Goal: Task Accomplishment & Management: Manage account settings

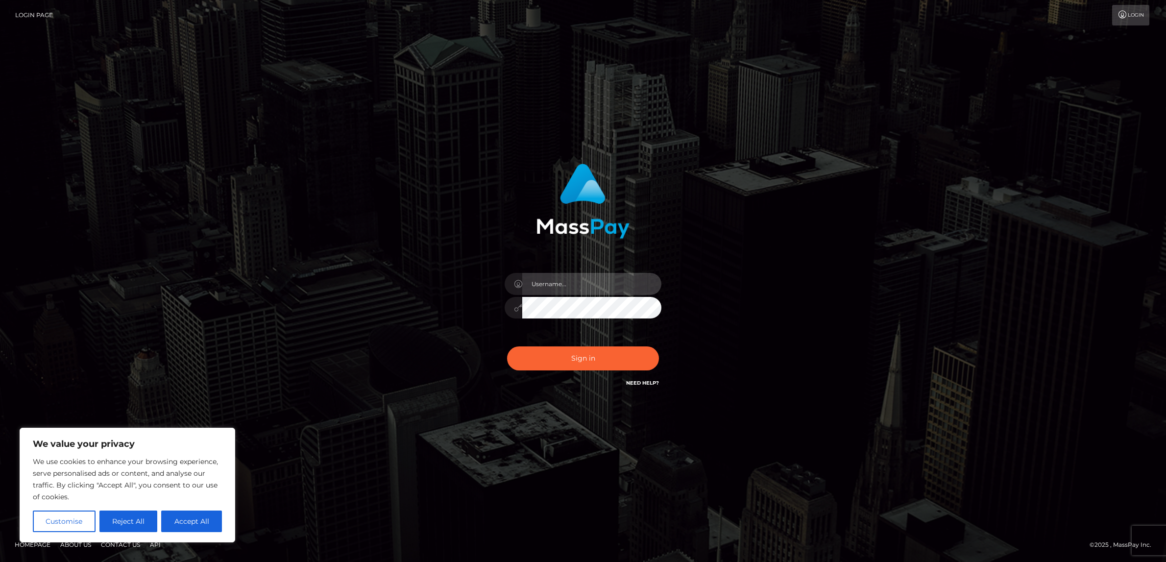
type input "alexism"
click at [581, 364] on button "Sign in" at bounding box center [583, 358] width 152 height 24
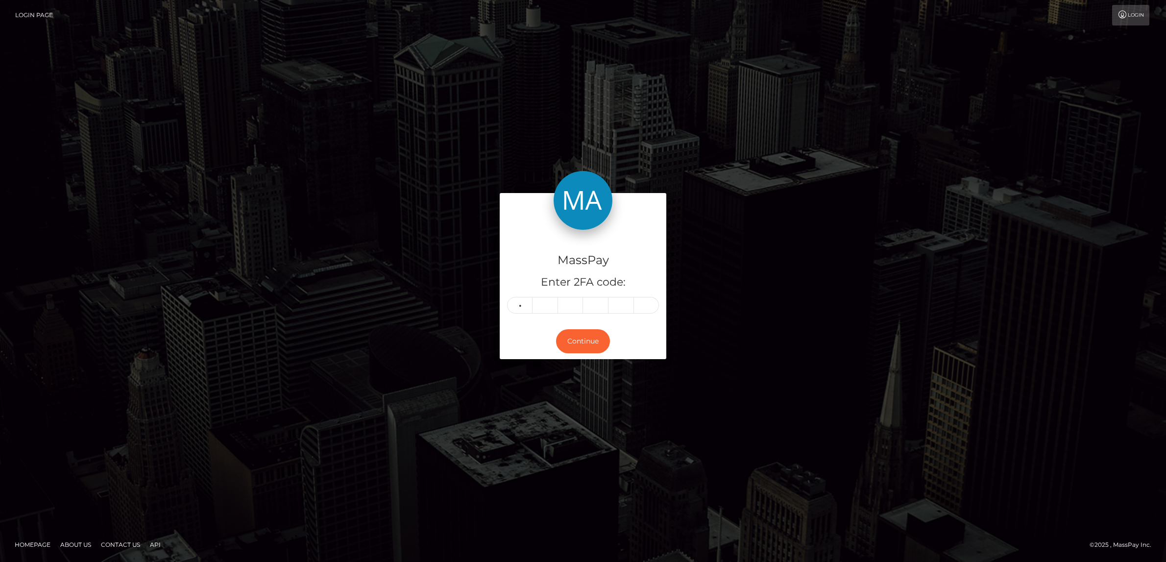
type input "0"
type input "8"
type input "2"
type input "5"
type input "8"
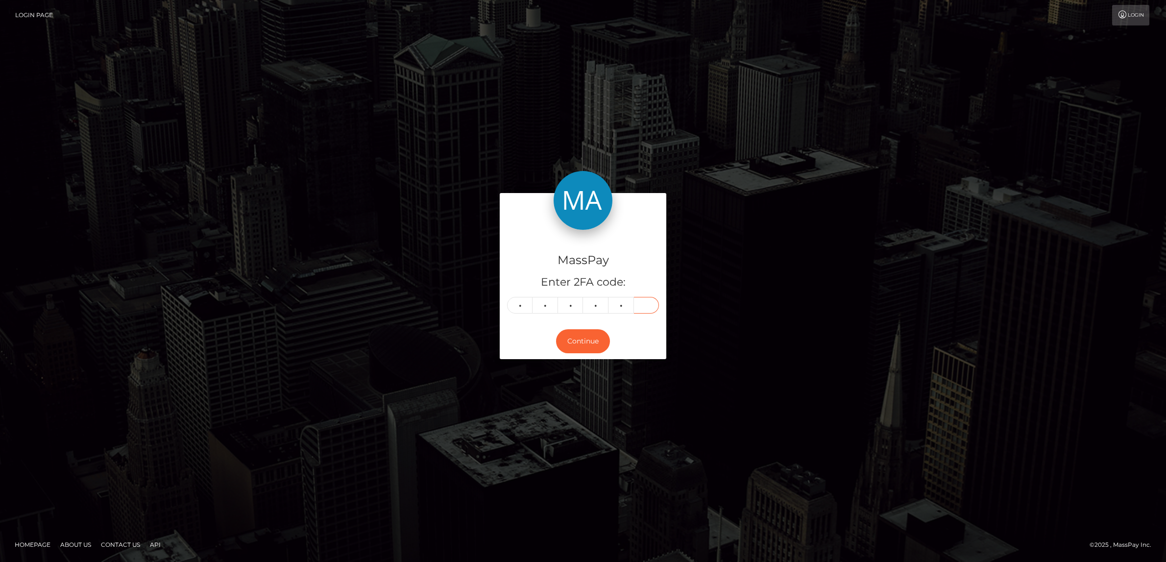
type input "1"
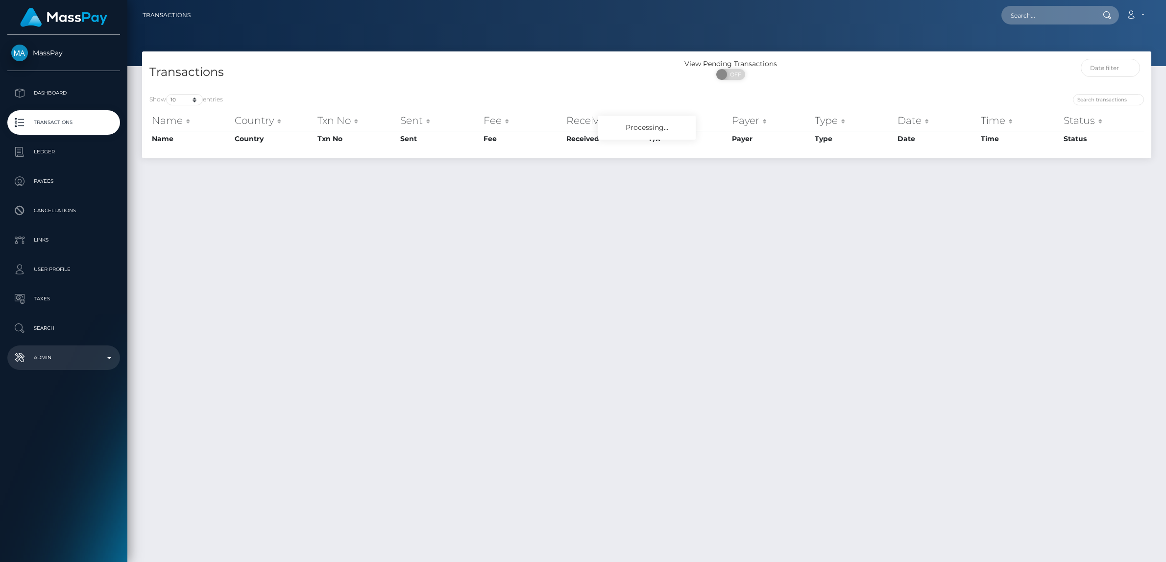
click at [60, 359] on p "Admin" at bounding box center [63, 357] width 105 height 15
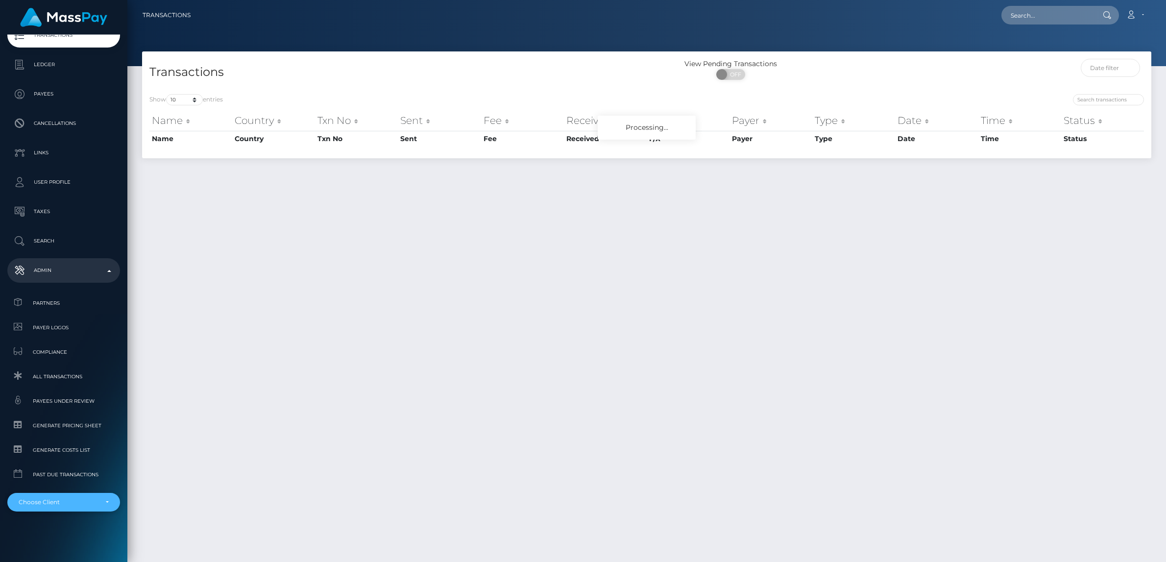
click at [59, 502] on div "Choose Client" at bounding box center [58, 502] width 79 height 8
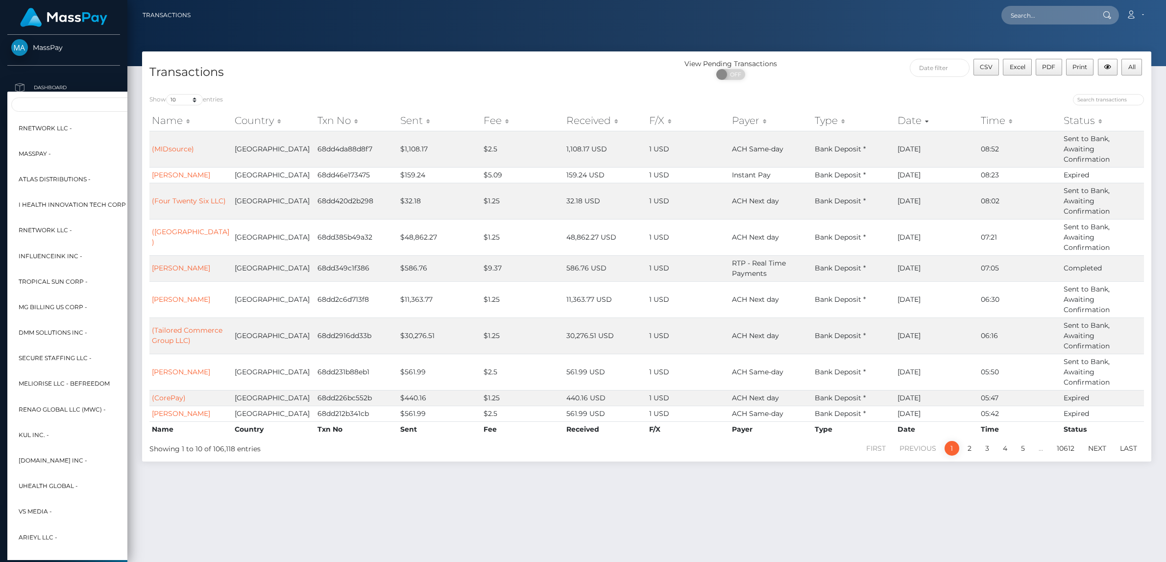
scroll to position [0, 0]
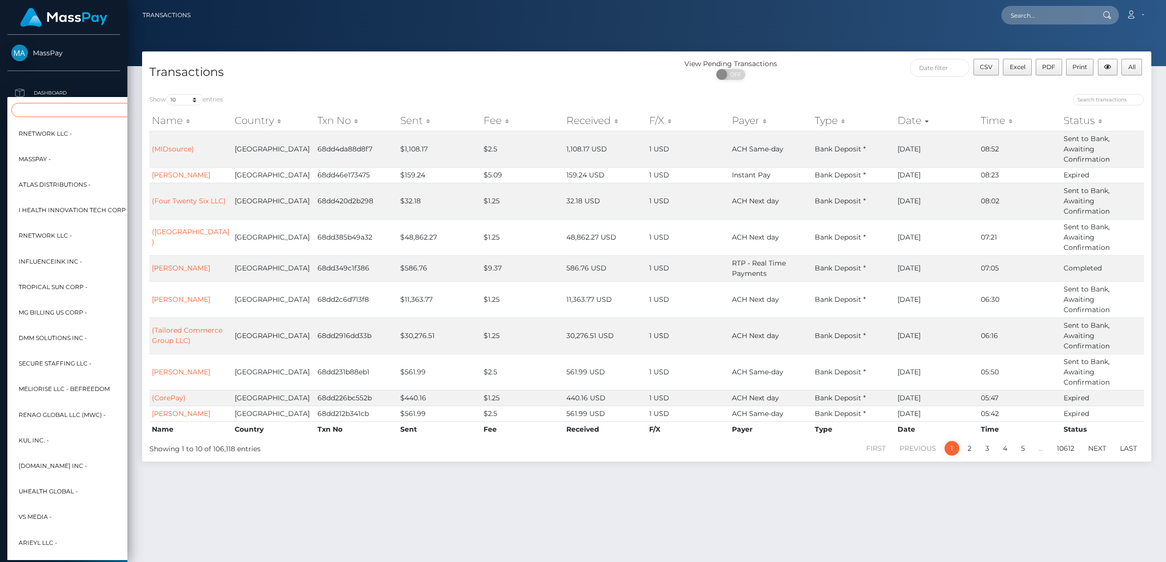
click at [47, 111] on input "Search" at bounding box center [119, 110] width 216 height 14
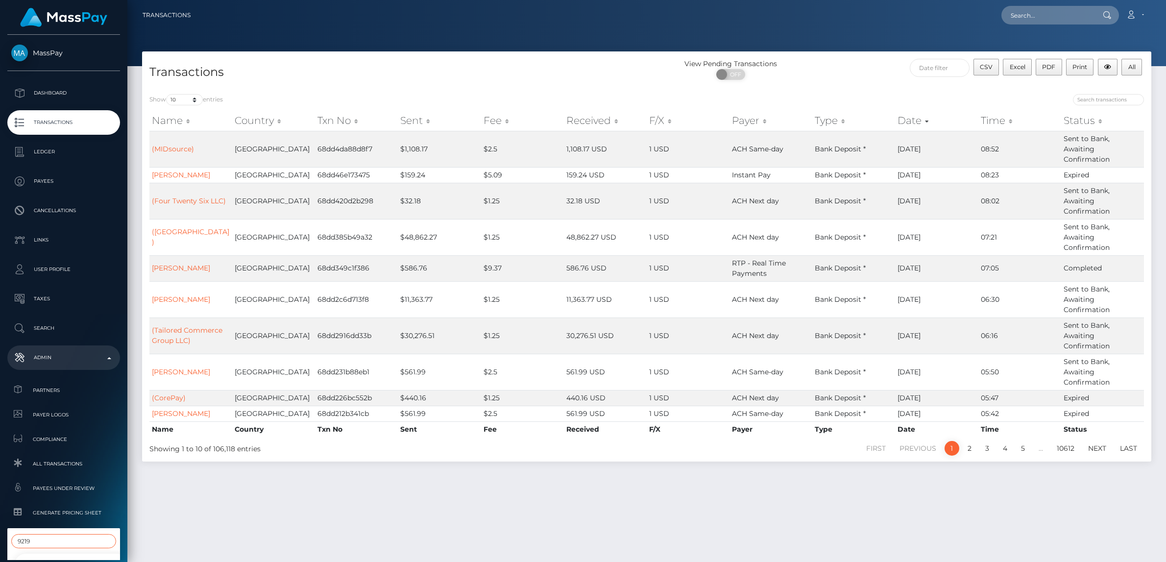
scroll to position [48, 0]
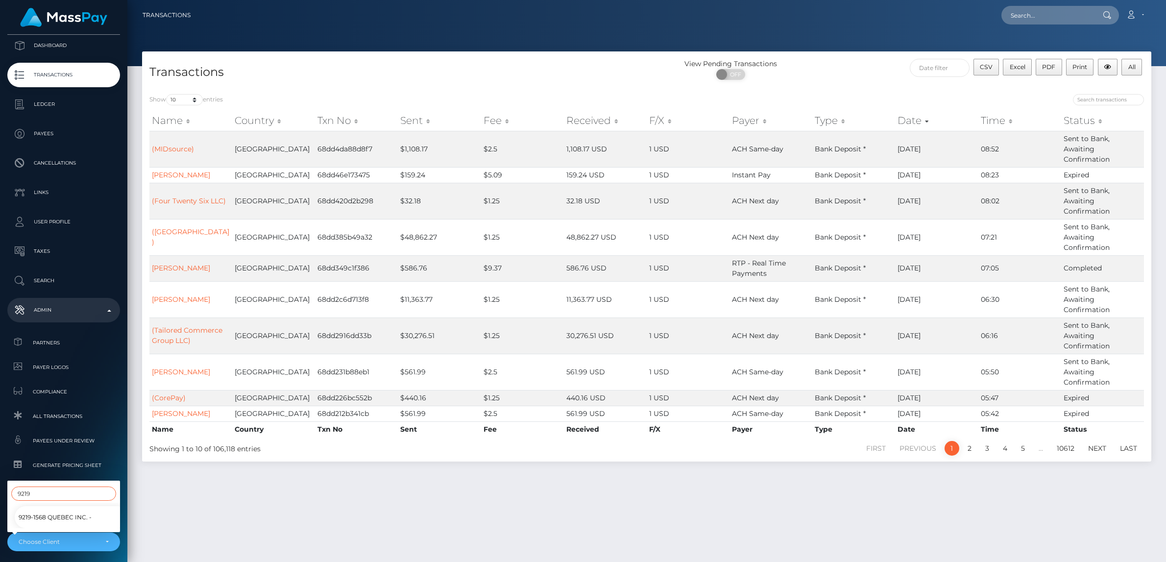
type input "9219"
click at [45, 520] on span "9219-1568 Quebec Inc. -" at bounding box center [55, 517] width 73 height 13
select select "70"
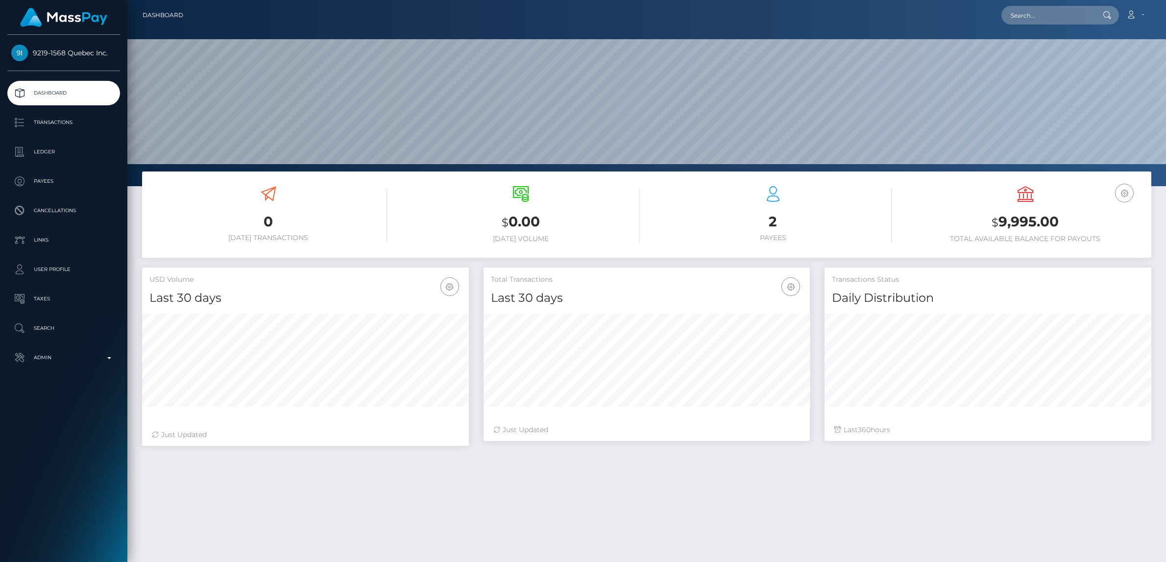
scroll to position [173, 327]
click at [60, 123] on p "Transactions" at bounding box center [63, 122] width 105 height 15
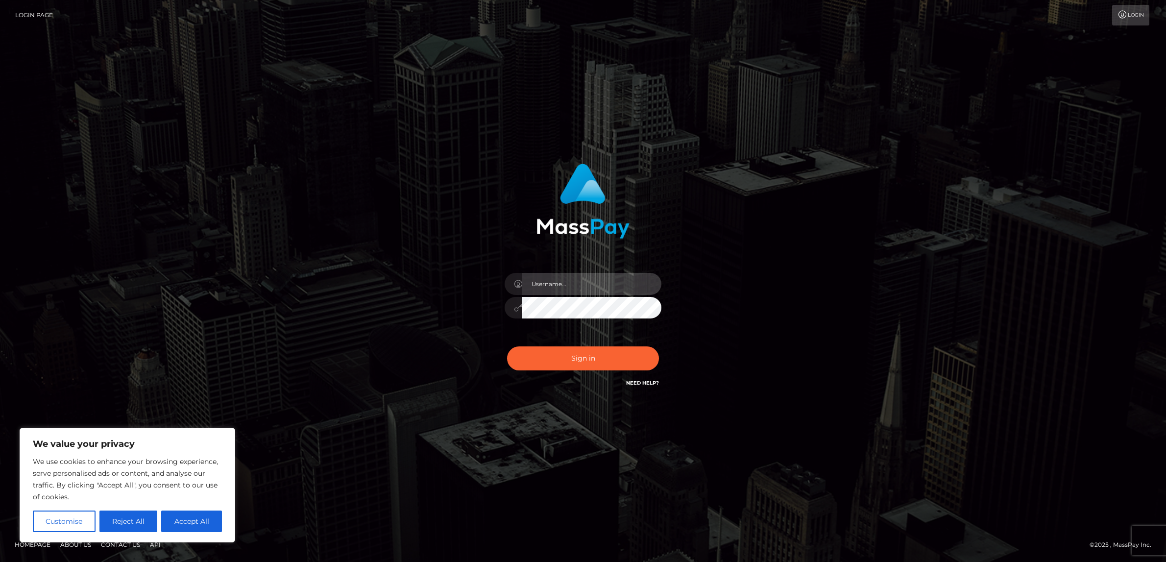
type input "alexism"
